Goal: Transaction & Acquisition: Purchase product/service

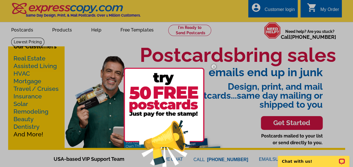
click at [170, 98] on img at bounding box center [163, 117] width 81 height 99
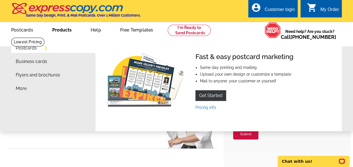
click at [64, 30] on link "Products" at bounding box center [61, 29] width 37 height 13
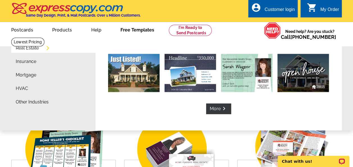
click at [146, 30] on link "Free Templates" at bounding box center [137, 29] width 52 height 13
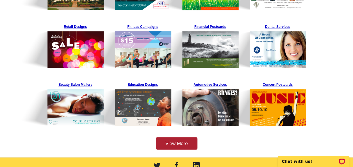
scroll to position [168, 0]
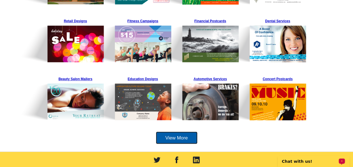
click at [179, 138] on link "View More" at bounding box center [177, 137] width 42 height 13
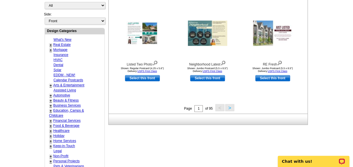
scroll to position [232, 0]
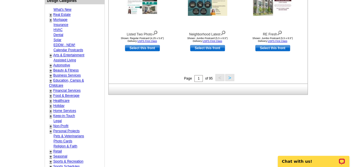
click at [228, 76] on button ">" at bounding box center [229, 77] width 9 height 7
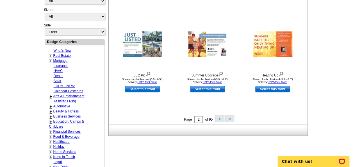
scroll to position [191, 0]
click at [230, 118] on button ">" at bounding box center [229, 117] width 9 height 7
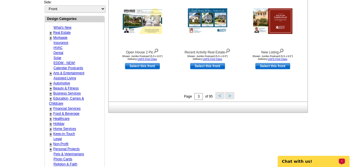
scroll to position [217, 0]
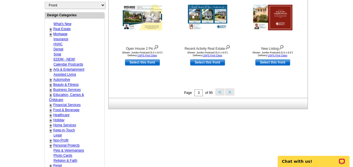
click at [64, 113] on link "Healthcare" at bounding box center [61, 115] width 16 height 4
select select "737"
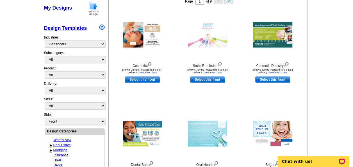
scroll to position [90, 0]
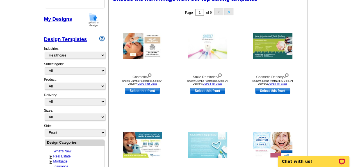
click at [230, 12] on button ">" at bounding box center [228, 11] width 9 height 7
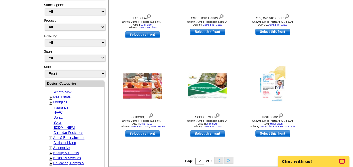
scroll to position [154, 0]
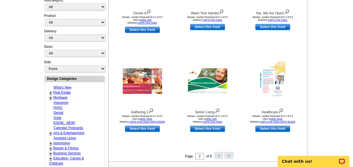
click at [230, 154] on button ">" at bounding box center [228, 155] width 9 height 7
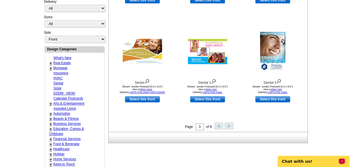
scroll to position [184, 0]
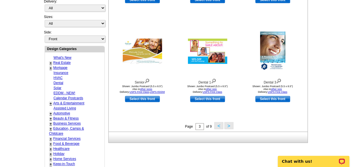
click at [227, 123] on button ">" at bounding box center [228, 125] width 9 height 7
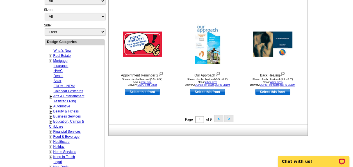
scroll to position [195, 0]
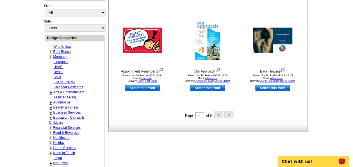
click at [227, 115] on button ">" at bounding box center [228, 114] width 9 height 7
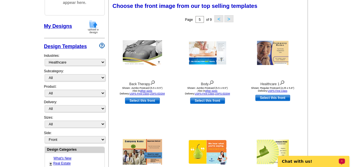
scroll to position [83, 0]
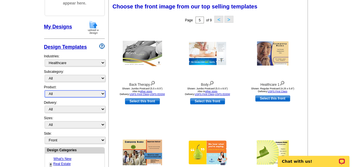
click at [102, 91] on select "All Postcards Letters and flyers Business Cards Door Hangers Greeting Cards" at bounding box center [75, 93] width 61 height 7
click at [45, 90] on select "All Postcards Letters and flyers Business Cards Door Hangers Greeting Cards" at bounding box center [75, 93] width 61 height 7
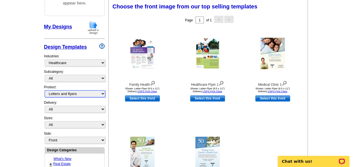
click at [94, 94] on select "All Postcards Letters and flyers Business Cards Door Hangers Greeting Cards" at bounding box center [75, 93] width 61 height 7
select select "1"
click at [45, 90] on select "All Postcards Letters and flyers Business Cards Door Hangers Greeting Cards" at bounding box center [75, 93] width 61 height 7
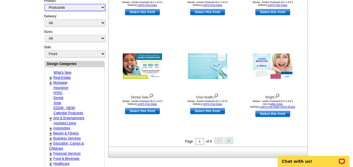
scroll to position [180, 0]
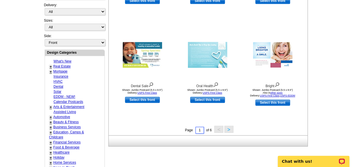
click at [201, 130] on input "1" at bounding box center [199, 130] width 8 height 7
type input "5"
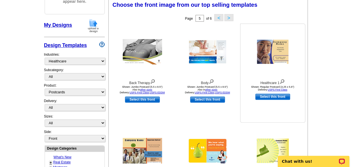
scroll to position [83, 0]
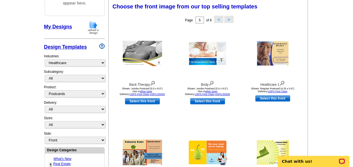
click at [229, 20] on button ">" at bounding box center [228, 19] width 9 height 7
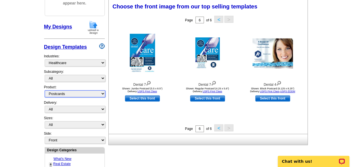
click at [66, 91] on select "All Postcards Letters and flyers Business Cards Door Hangers Greeting Cards" at bounding box center [75, 93] width 61 height 7
select select "4"
click at [45, 90] on select "All Postcards Letters and flyers Business Cards Door Hangers Greeting Cards" at bounding box center [75, 93] width 61 height 7
select select "10"
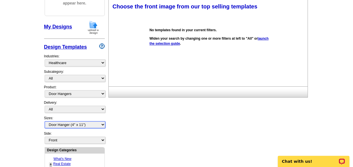
click at [72, 122] on select "All Door Hanger (4" x 11")" at bounding box center [75, 124] width 61 height 7
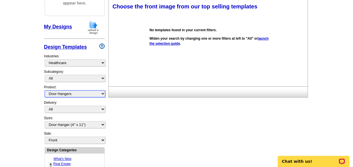
click at [73, 92] on select "All Postcards Letters and flyers Business Cards Door Hangers Greeting Cards" at bounding box center [75, 93] width 61 height 7
select select "1"
click at [45, 90] on select "All Postcards Letters and flyers Business Cards Door Hangers Greeting Cards" at bounding box center [75, 93] width 61 height 7
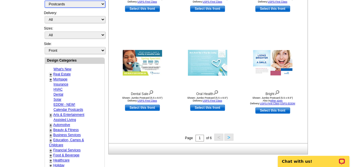
scroll to position [199, 0]
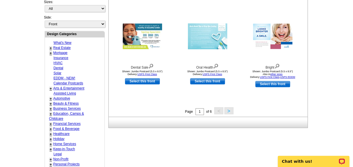
click at [228, 112] on button ">" at bounding box center [228, 110] width 9 height 7
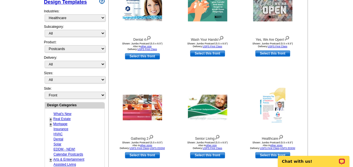
scroll to position [139, 0]
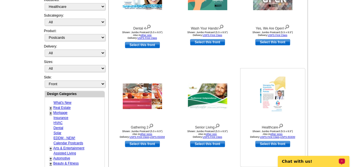
click at [277, 142] on link "Select this front" at bounding box center [272, 144] width 35 height 6
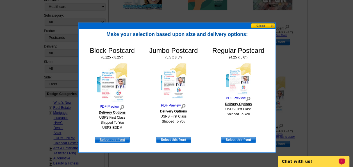
click at [112, 137] on link "Select this front" at bounding box center [112, 139] width 35 height 6
select select "14"
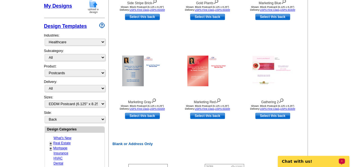
scroll to position [165, 0]
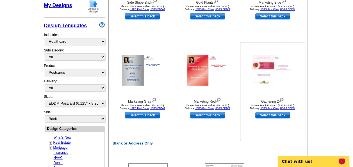
click at [271, 114] on link "Select this back" at bounding box center [272, 115] width 35 height 6
select select "front"
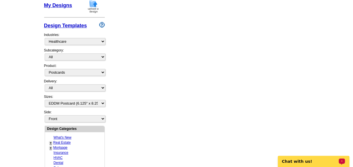
scroll to position [0, 0]
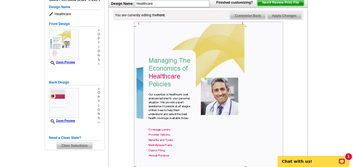
scroll to position [86, 0]
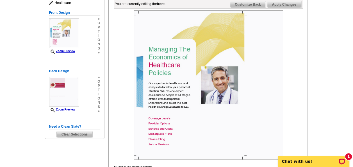
click at [217, 97] on img at bounding box center [208, 84] width 149 height 149
click at [286, 8] on span "Apply Changes" at bounding box center [284, 4] width 34 height 7
click at [215, 98] on img at bounding box center [208, 84] width 149 height 149
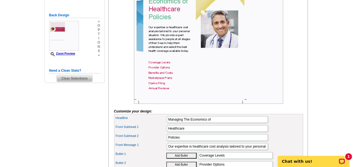
scroll to position [149, 0]
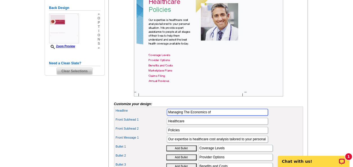
click at [221, 115] on input "Managing The Economics of" at bounding box center [217, 112] width 101 height 7
type input "M"
type input "A"
type input "i"
type input "It's almost that time of year!"
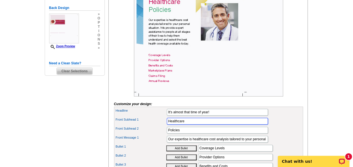
scroll to position [0, 0]
click at [210, 124] on input "Healthcare" at bounding box center [217, 121] width 101 height 7
type input "H"
type input "AEP TIME!!!!!!!"
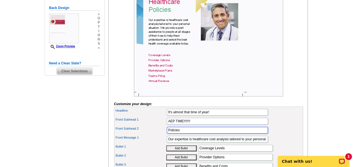
click at [203, 133] on input "Policies" at bounding box center [217, 130] width 101 height 7
type input "P"
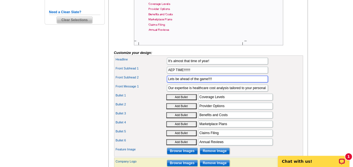
scroll to position [202, 0]
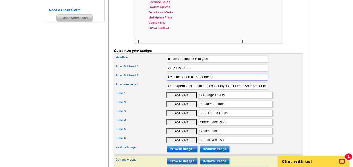
type input "Let's be ahead of the game!!!!"
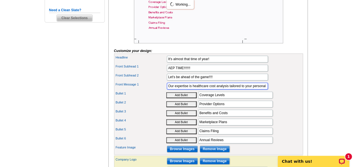
click at [265, 89] on input "Our expertise is healthcare cost analysis tailored to your personal situation. …" at bounding box center [217, 85] width 101 height 7
type input "Our expertise is h situation. We provide expert assistance to people at all sta…"
click at [167, 89] on input "Our expertise is h situation. We provide expert assistance to people at all sta…" at bounding box center [217, 85] width 101 height 7
drag, startPoint x: 167, startPoint y: 93, endPoint x: 269, endPoint y: 93, distance: 101.9
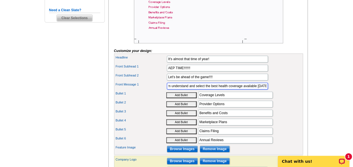
click at [269, 90] on div "Front Message 1 Our expertise is h situation. We provide expert assistance to p…" at bounding box center [208, 85] width 187 height 9
click at [245, 89] on input "Hello to my amazing CLIENT'S, I am watching AEP sail on in. Lets get schedule o…" at bounding box center [217, 85] width 101 height 7
type input "Hello to my amazing CLIENT'S, I am watching AEP sail on in. Lets get schedule y…"
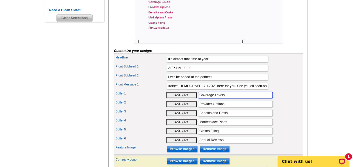
scroll to position [0, 0]
click at [264, 98] on input "Coverage Levels" at bounding box center [235, 94] width 75 height 7
type input "C"
type input "Licensed Life and Health"
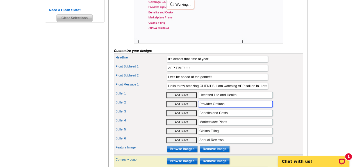
click at [227, 107] on input "Provider Options" at bounding box center [235, 103] width 75 height 7
type input "P"
type input "Specializing Life,Medicare Advantage,Medicare Supplement,"
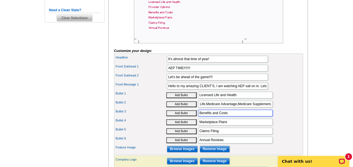
scroll to position [0, 0]
click at [230, 116] on input "Benefits and Costs" at bounding box center [235, 112] width 75 height 7
type input "B"
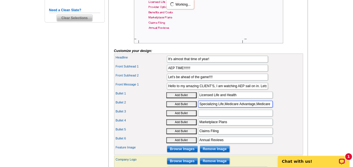
click at [270, 107] on input "Specializing Life,Medicare Advantage,Medicare Supplement," at bounding box center [235, 103] width 75 height 7
click at [269, 107] on input "Specializing Life, Medicare Advantage, Medicare Supplement, Prescription Drug P…" at bounding box center [235, 103] width 75 height 7
type input "Specializing Life, Medicare Advantage, Medicare Supplement, Prescription Drug P…"
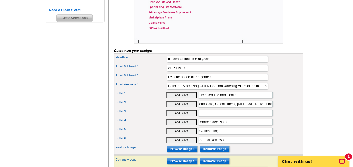
scroll to position [0, 0]
click at [232, 125] on input "Marketplace Plans" at bounding box center [235, 121] width 75 height 7
type input "M"
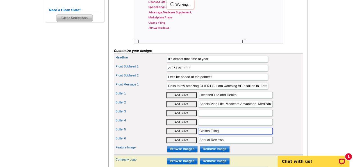
click at [232, 134] on input "Claims Filing" at bounding box center [235, 130] width 75 height 7
type input "C"
click at [233, 143] on input "Annual Reviews" at bounding box center [235, 139] width 75 height 7
type input "A"
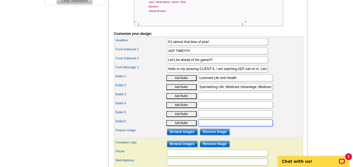
scroll to position [220, 0]
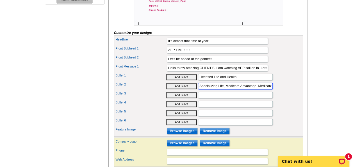
click at [263, 89] on input "Specializing Life, Medicare Advantage, Medicare Supplement, Prescription Drug P…" at bounding box center [235, 85] width 75 height 7
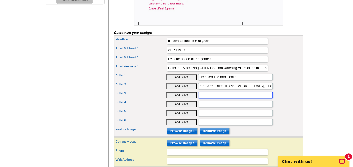
scroll to position [0, 0]
click at [221, 98] on input "Bullet 3" at bounding box center [235, 94] width 75 height 7
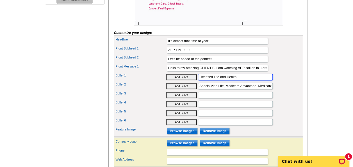
click at [213, 80] on input "Licensed Life and Health" at bounding box center [235, 77] width 75 height 7
type input "Licensed in Life and Health"
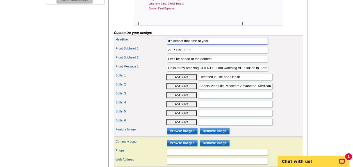
click at [212, 44] on input "It's almost that time of year!" at bounding box center [217, 41] width 101 height 7
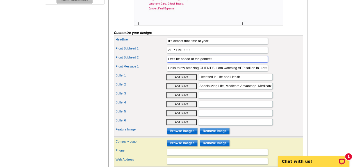
click at [217, 62] on input "Let's be ahead of the game!!!!" at bounding box center [217, 59] width 101 height 7
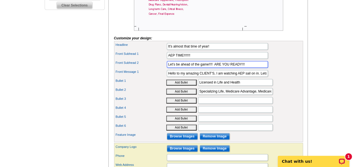
scroll to position [219, 0]
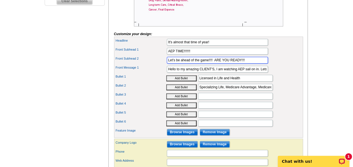
type input "Let's be ahead of the game!!!! ARE YOU READY!!!"
click at [257, 72] on input "Hello to my amazing CLIENT'S, I am watching AEP sail on in. Lets get schedule y…" at bounding box center [217, 69] width 101 height 7
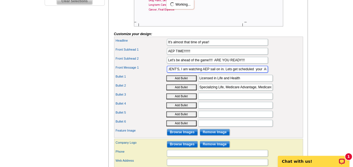
scroll to position [0, 37]
type input "Hello to my amazing CLIENT'S, I am watching AEP sail on in. Lets get scheduled …"
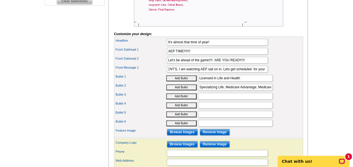
scroll to position [0, 0]
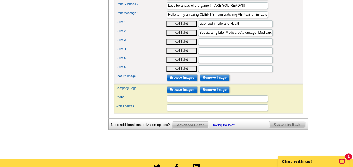
scroll to position [274, 0]
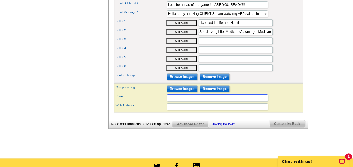
click at [191, 101] on input "Phone" at bounding box center [217, 97] width 101 height 7
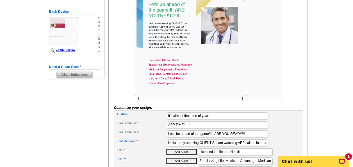
scroll to position [291, 0]
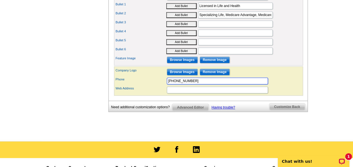
type input "757-632-6143"
click at [181, 63] on input "Browse Images" at bounding box center [182, 59] width 31 height 7
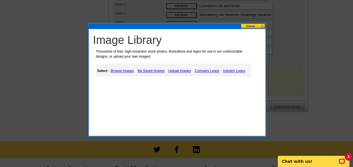
click at [125, 70] on link "Browse Images" at bounding box center [122, 70] width 26 height 7
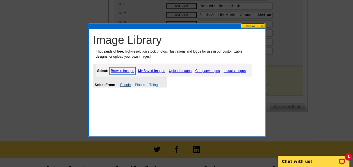
click at [126, 84] on link "People" at bounding box center [125, 85] width 10 height 4
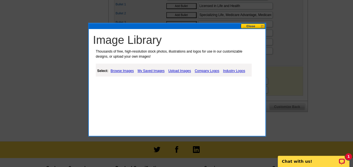
click at [179, 71] on link "Upload Images" at bounding box center [180, 70] width 26 height 7
